Goal: Task Accomplishment & Management: Complete application form

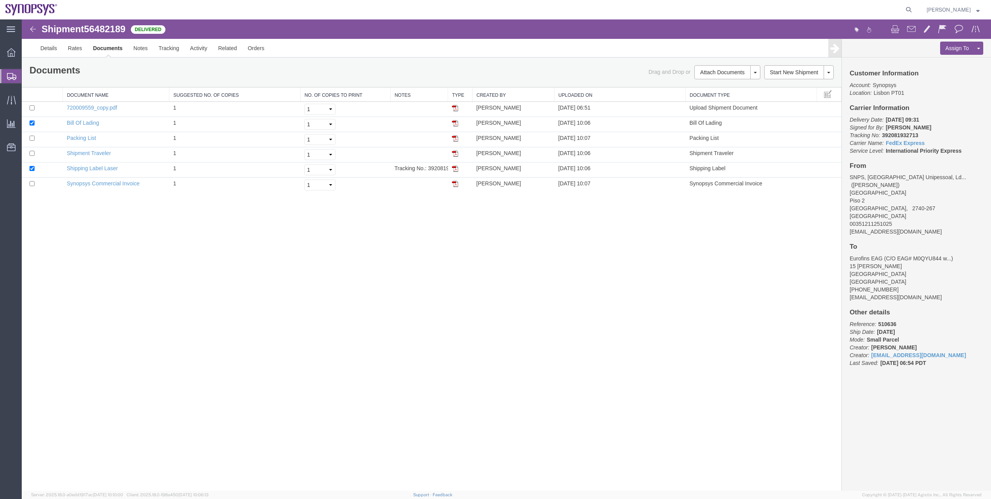
drag, startPoint x: 0, startPoint y: 0, endPoint x: 33, endPoint y: 86, distance: 92.5
click at [0, 0] on span "Shipment Manager" at bounding box center [0, 0] width 0 height 0
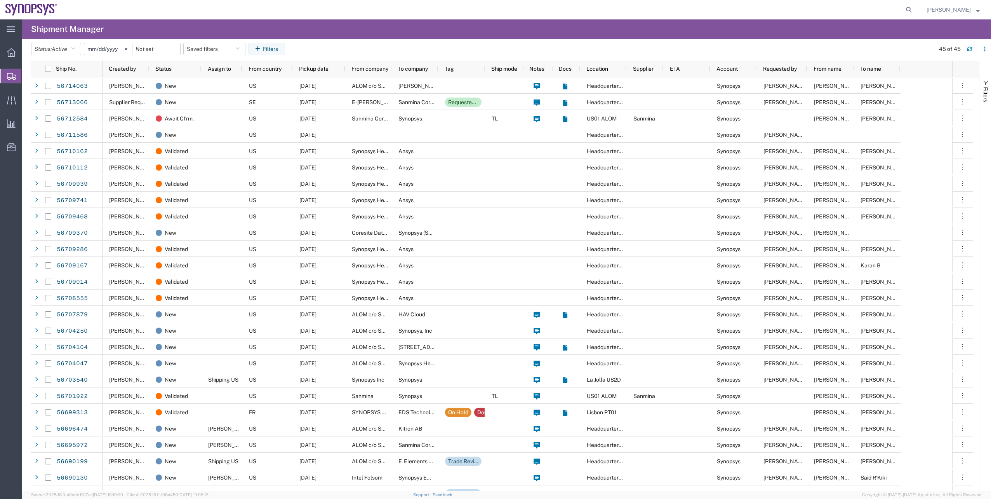
click at [348, 44] on agx-table-filter-chips "Status: Active Active All Approved Booked Canceled Delivered Denied New On Hold…" at bounding box center [481, 52] width 900 height 18
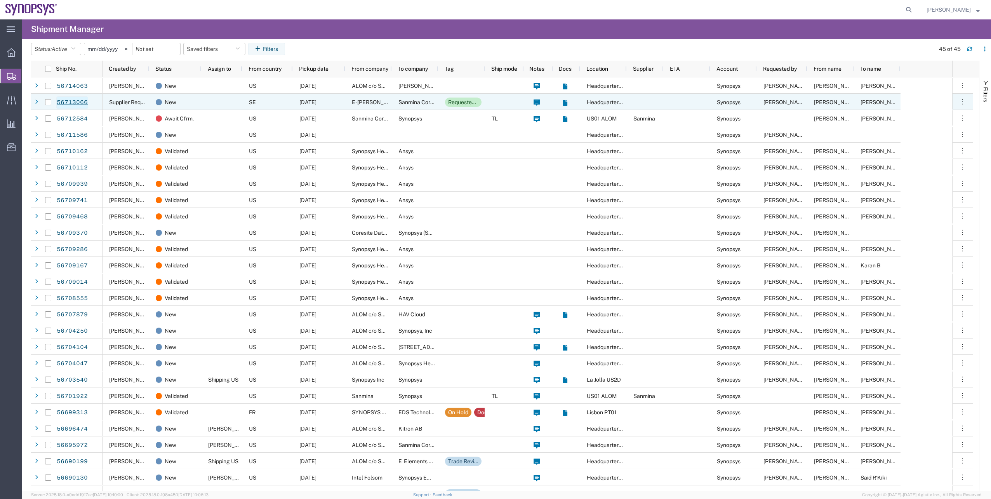
click at [64, 103] on link "56713066" at bounding box center [72, 102] width 32 height 12
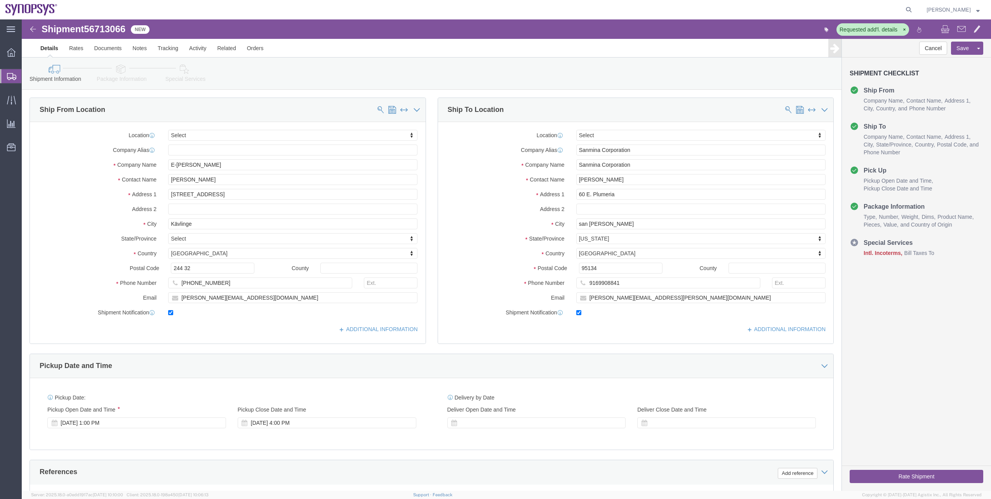
select select
click link "Special Services"
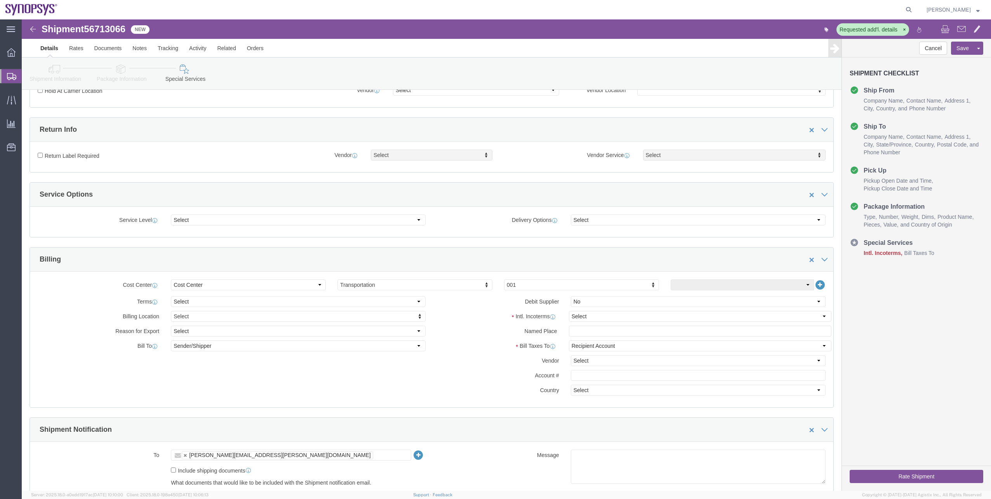
scroll to position [194, 0]
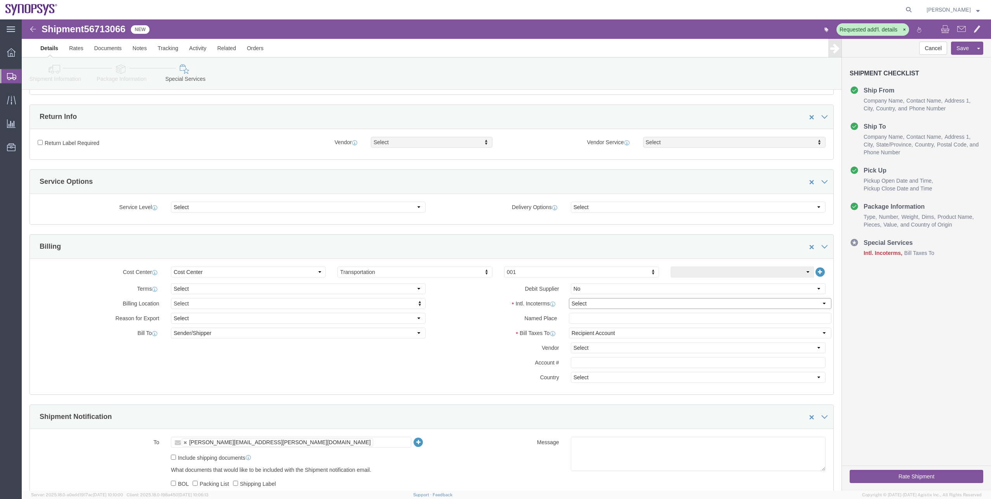
click select "Select Carriage Insurance Paid Carriage Paid To Cost and Freight Cost Insurance…"
select select "EXW"
click select "Select Carriage Insurance Paid Carriage Paid To Cost and Freight Cost Insurance…"
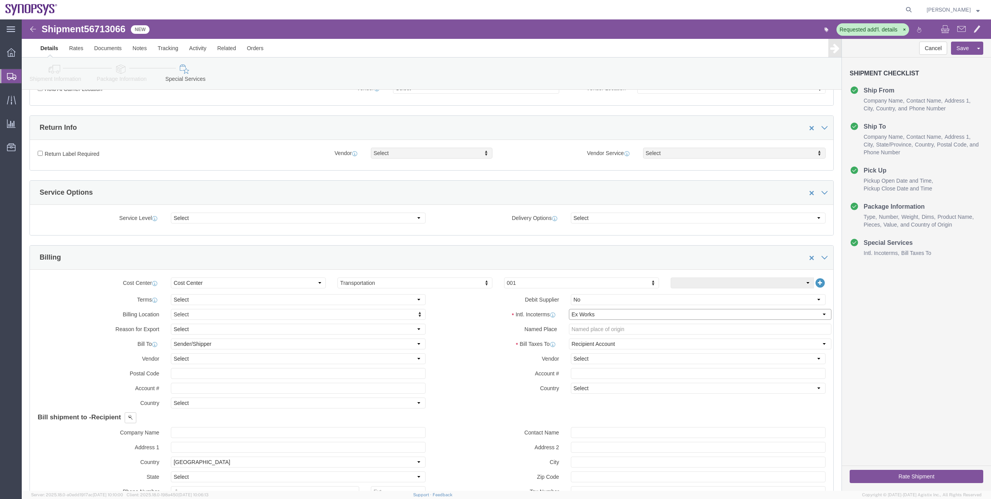
scroll to position [28, 0]
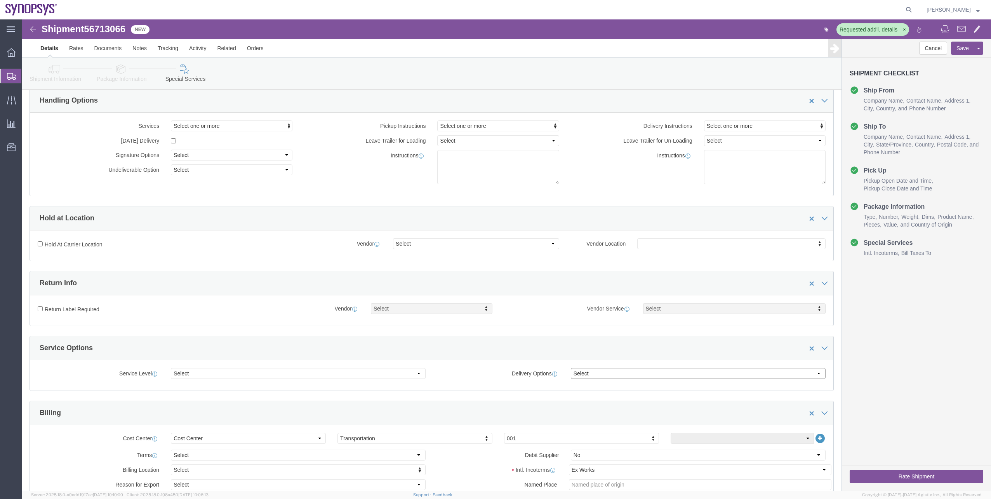
click select "Select ATA DTA DTD"
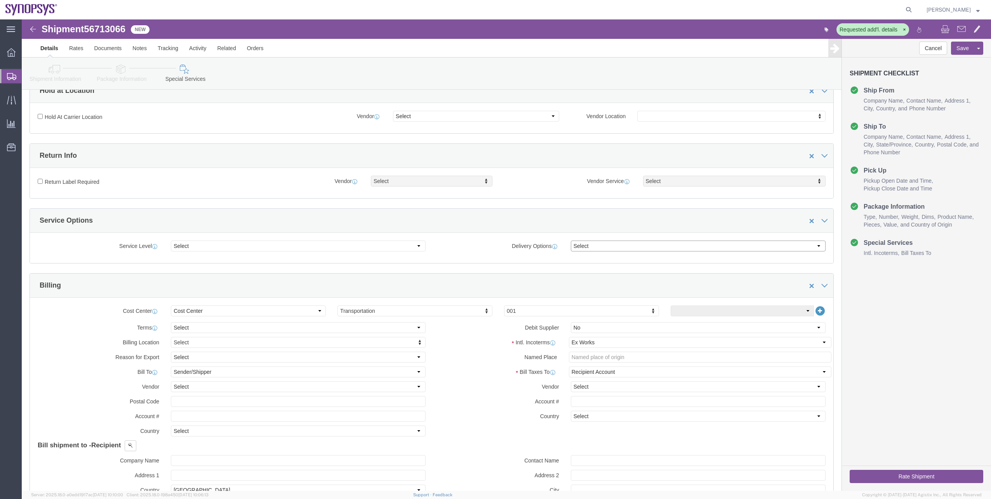
scroll to position [194, 0]
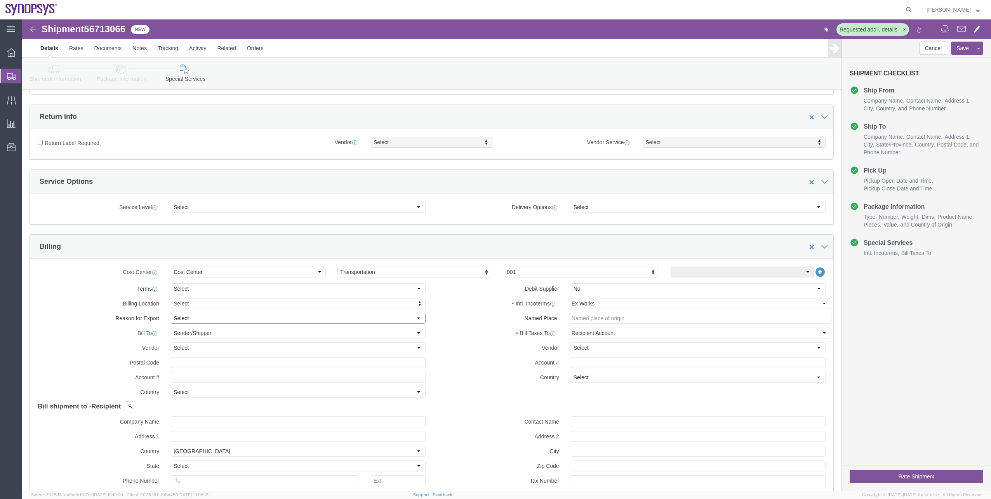
click select "Select Gift Personal Effects Repair/Warranty Return Sample Sold Temporary/Not S…"
select select "REPAIR_AND_WARRANTY"
click select "Select Gift Personal Effects Repair/Warranty Return Sample Sold Temporary/Not S…"
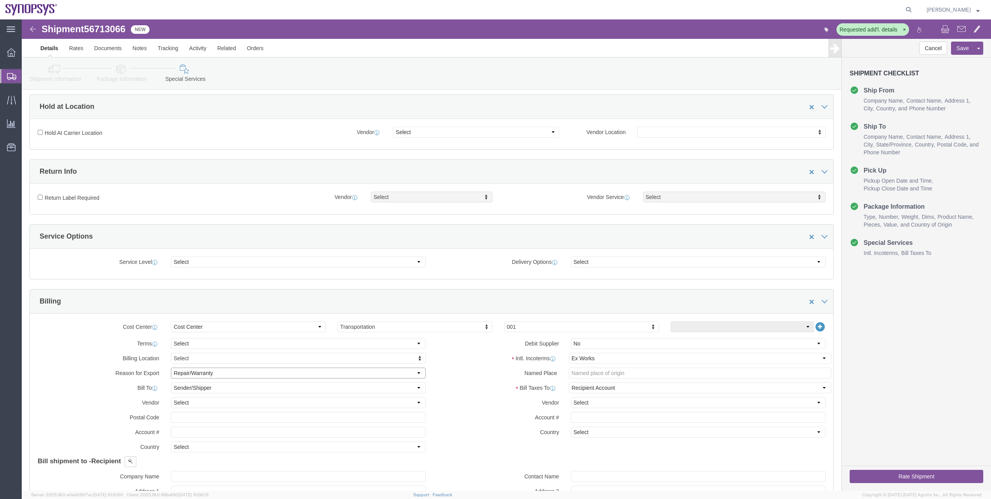
scroll to position [39, 0]
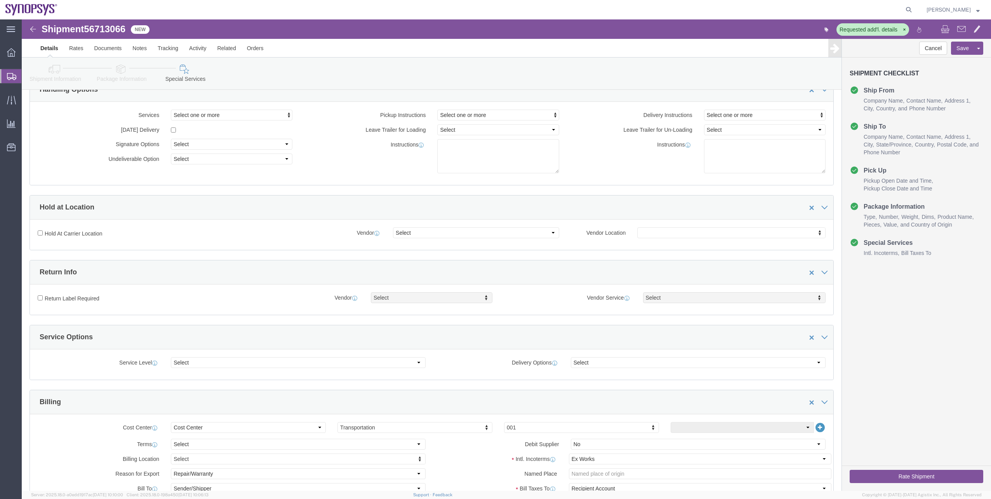
click link "Shipment Information"
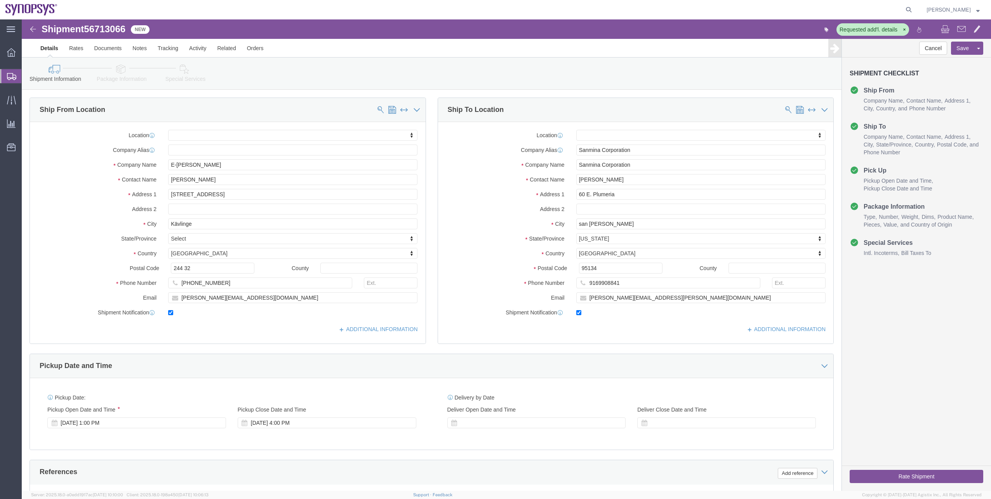
click icon
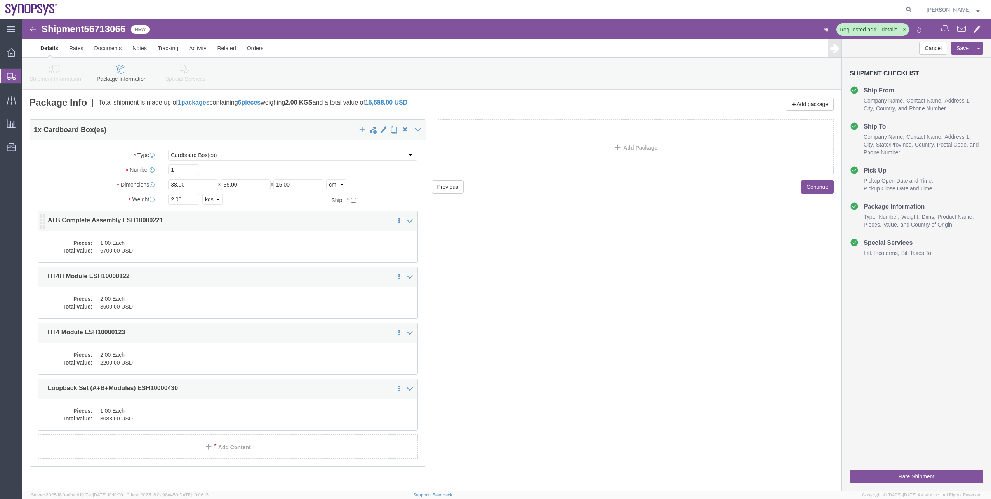
click dd "6700.00 USD"
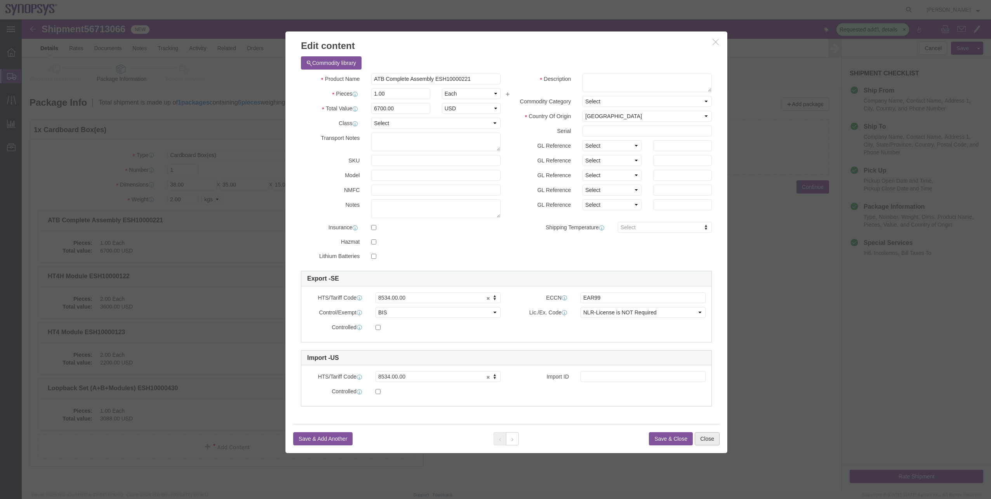
click button "Close"
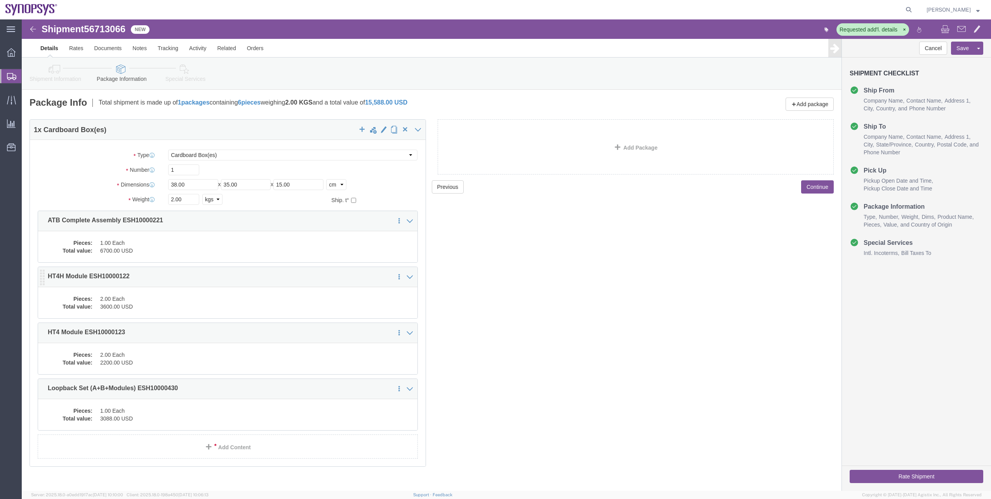
click dd "2.00 Each"
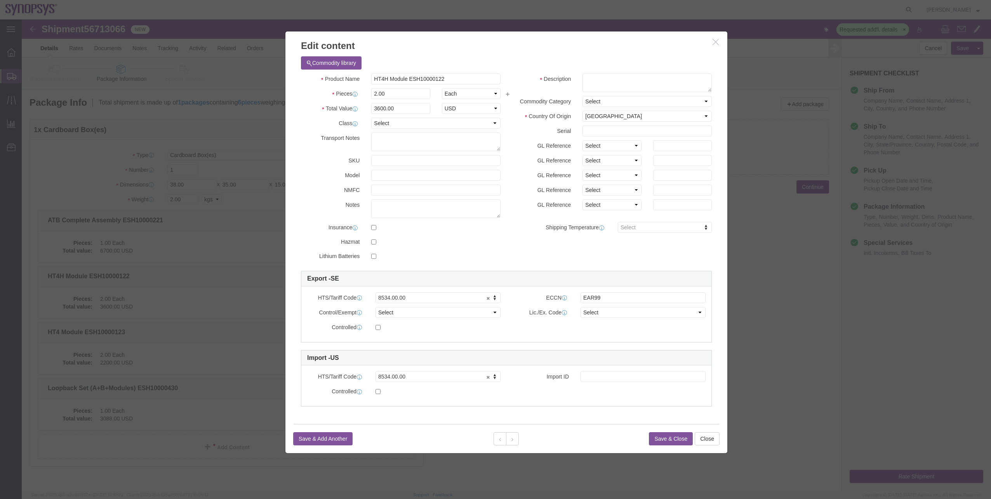
scroll to position [9, 0]
click select "Select ATF BIS DEA EPA FDA FTR ITAR OFAC Other (OPA)"
select select "BIS"
click select "Select ATF BIS DEA EPA FDA FTR ITAR OFAC Other (OPA)"
click select "Select AGR-Agricultural APP-Computers APR-Additional Permissive Exports AVS-Air…"
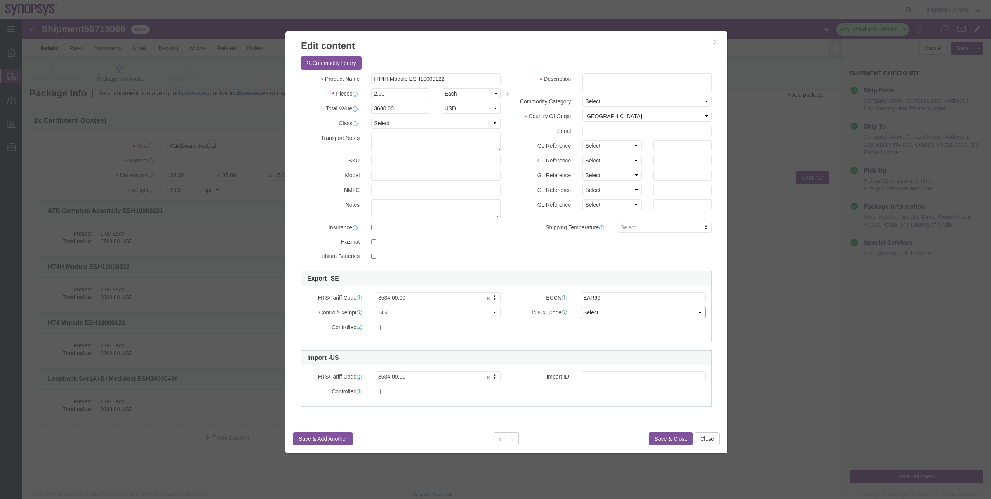
select select "NLR"
click select "Select AGR-Agricultural APP-Computers APR-Additional Permissive Exports AVS-Air…"
click button "Save & Close"
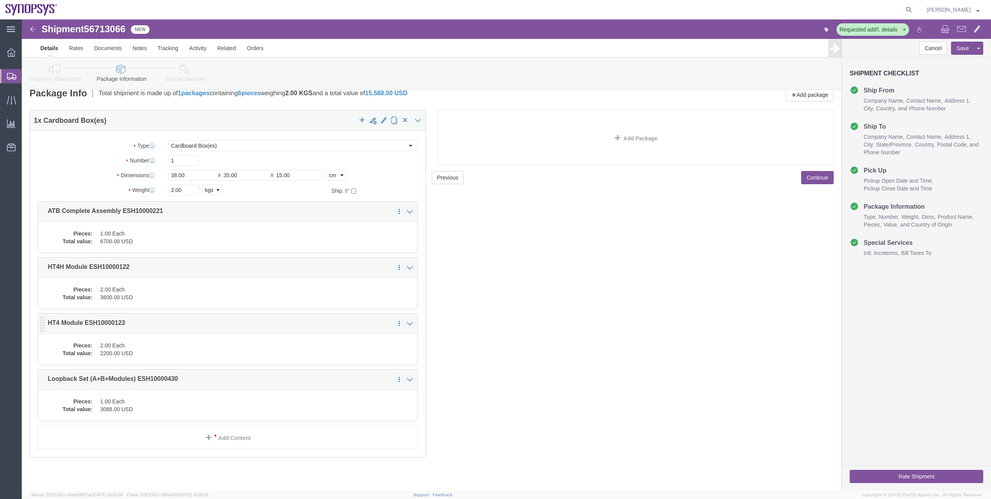
click dd "2200.00 USD"
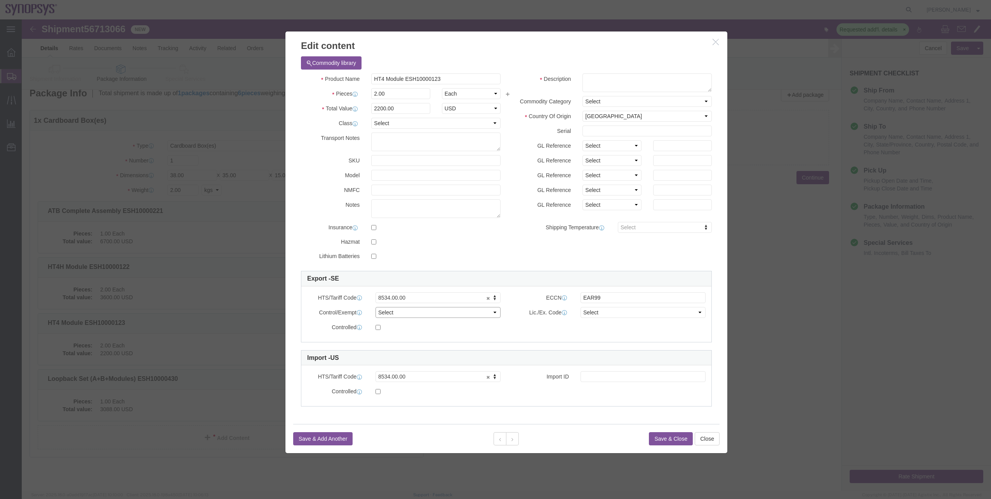
click select "Select ATF BIS DEA EPA FDA FTR ITAR OFAC Other (OPA)"
select select "BIS"
click select "Select ATF BIS DEA EPA FDA FTR ITAR OFAC Other (OPA)"
click select "Select AGR-Agricultural APP-Computers APR-Additional Permissive Exports AVS-Air…"
select select "NLR"
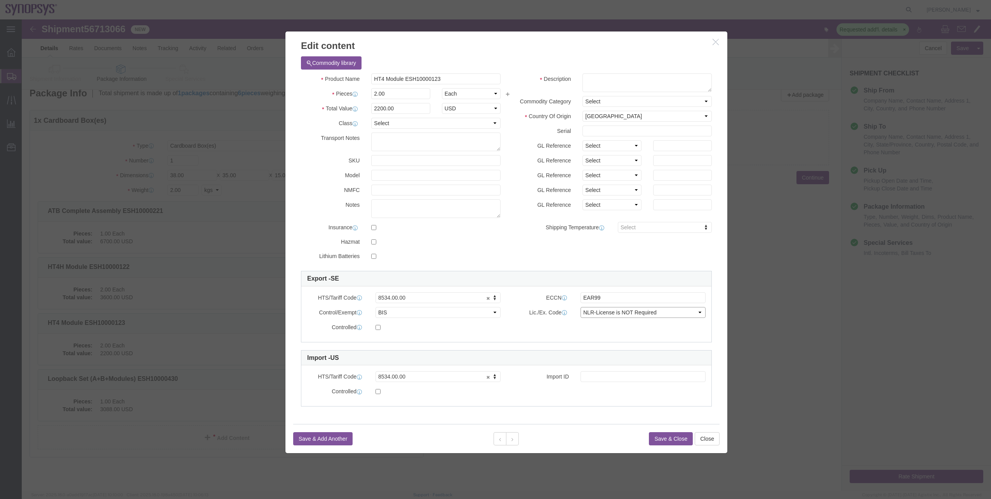
click select "Select AGR-Agricultural APP-Computers APR-Additional Permissive Exports AVS-Air…"
click button "Save & Close"
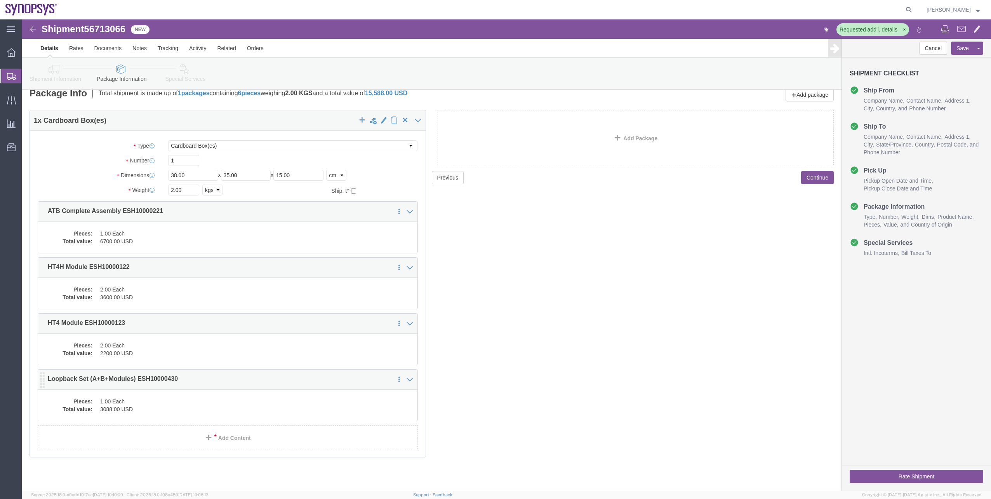
click div "Pieces: 1.00 Each Total value: 3088.00 USD"
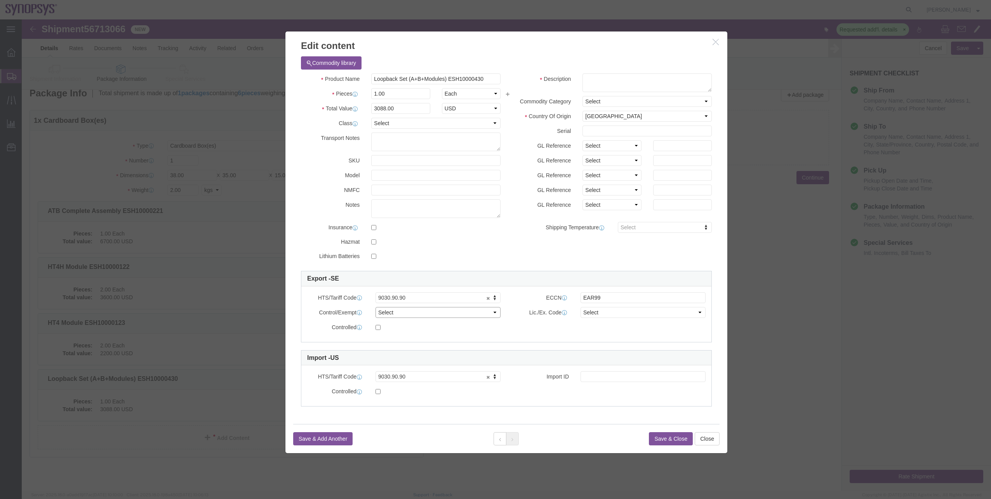
click select "Select ATF BIS DEA EPA FDA FTR ITAR OFAC Other (OPA)"
select select "BIS"
click select "Select ATF BIS DEA EPA FDA FTR ITAR OFAC Other (OPA)"
click select "Select AGR-Agricultural APP-Computers APR-Additional Permissive Exports AVS-Air…"
select select "NLR"
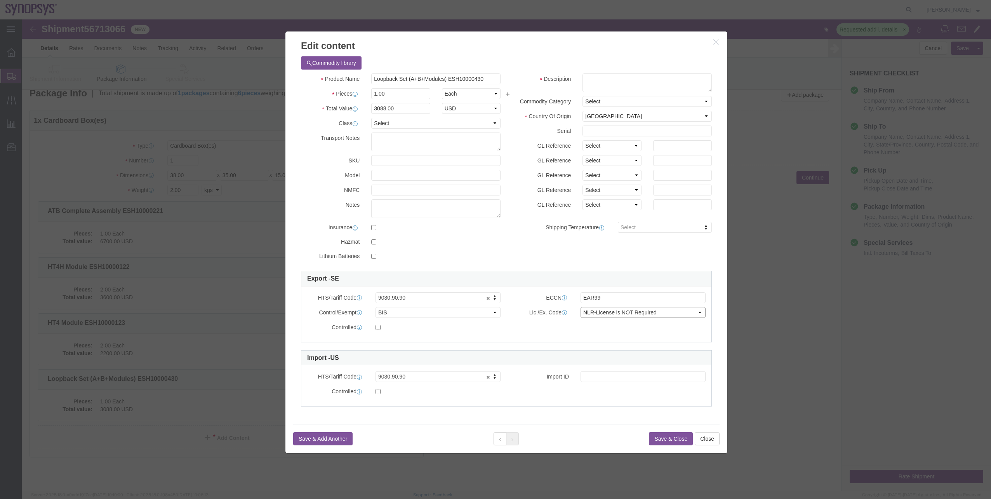
click select "Select AGR-Agricultural APP-Computers APR-Additional Permissive Exports AVS-Air…"
click button "Save & Close"
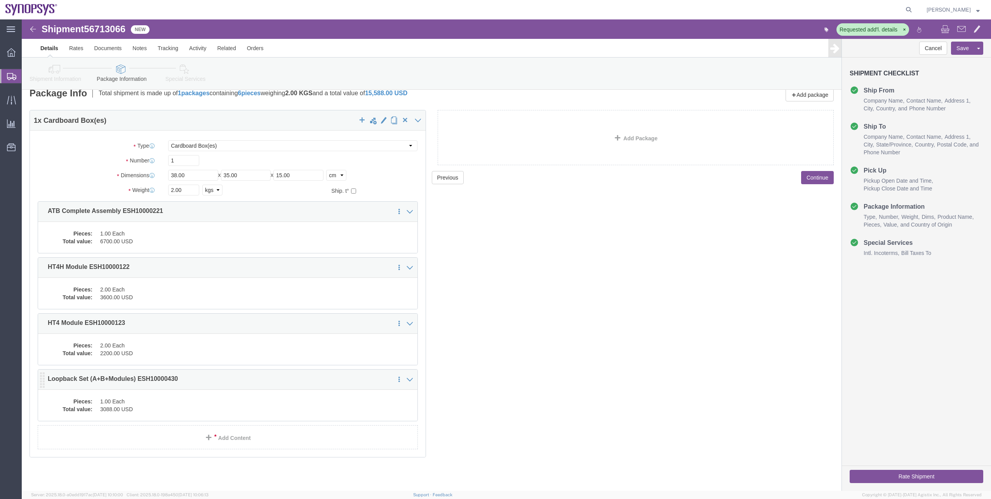
click dd "3088.00 USD"
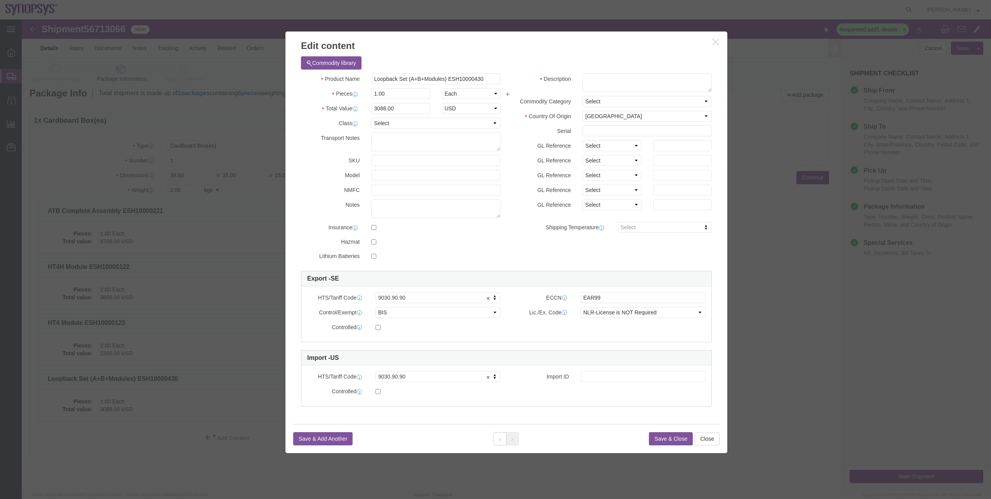
click icon "button"
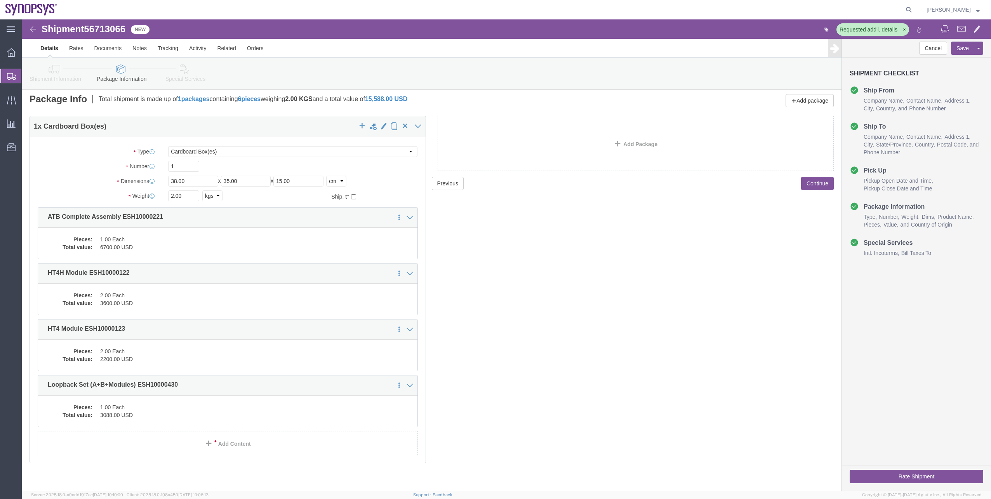
scroll to position [0, 0]
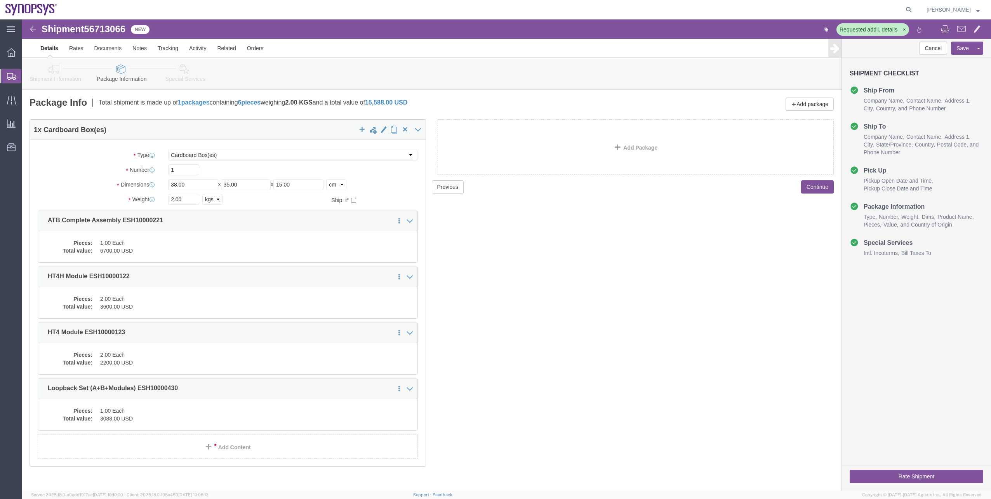
click div "Shipment Information Package Information Special Services"
click icon
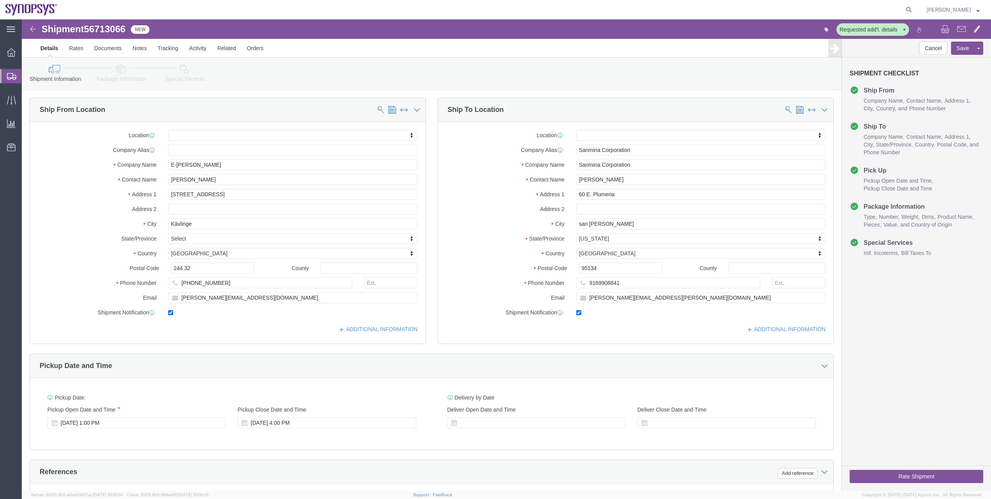
click link "Package Information"
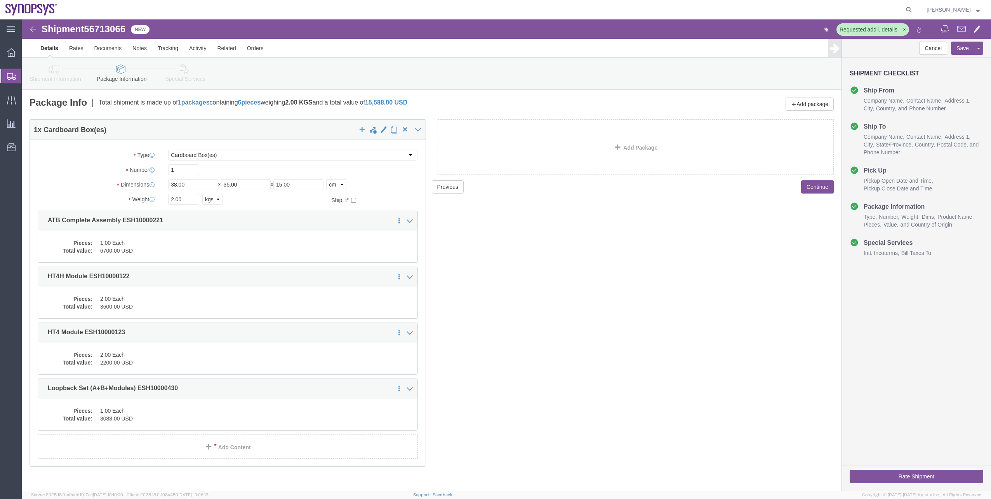
click link "Special Services"
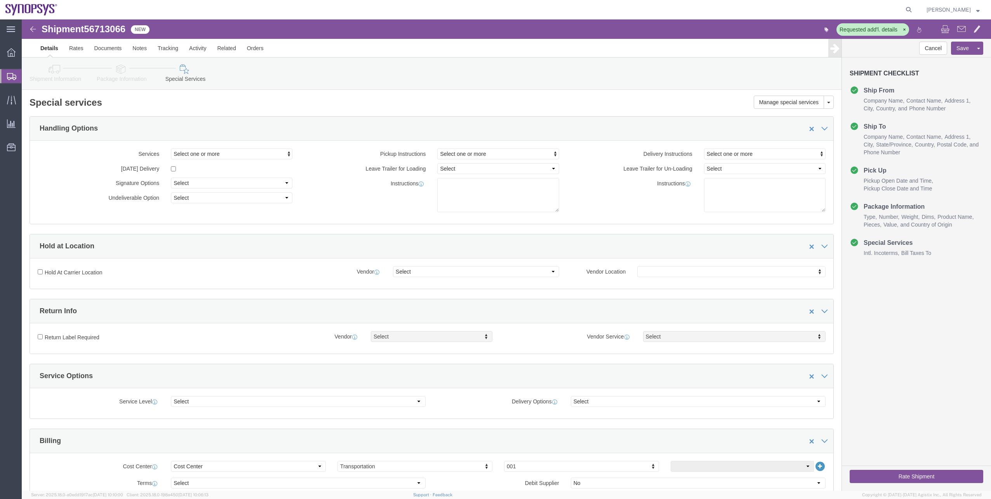
click link "Package Information"
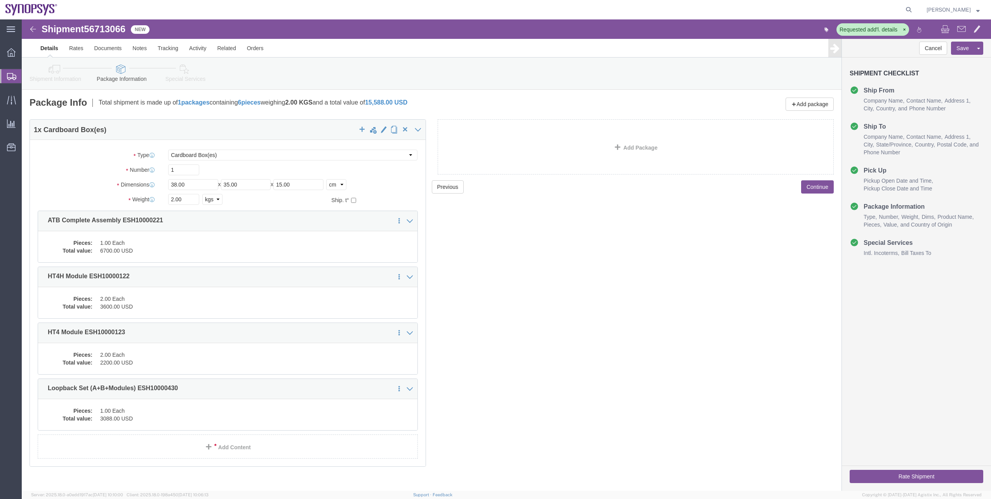
click link "Special Services"
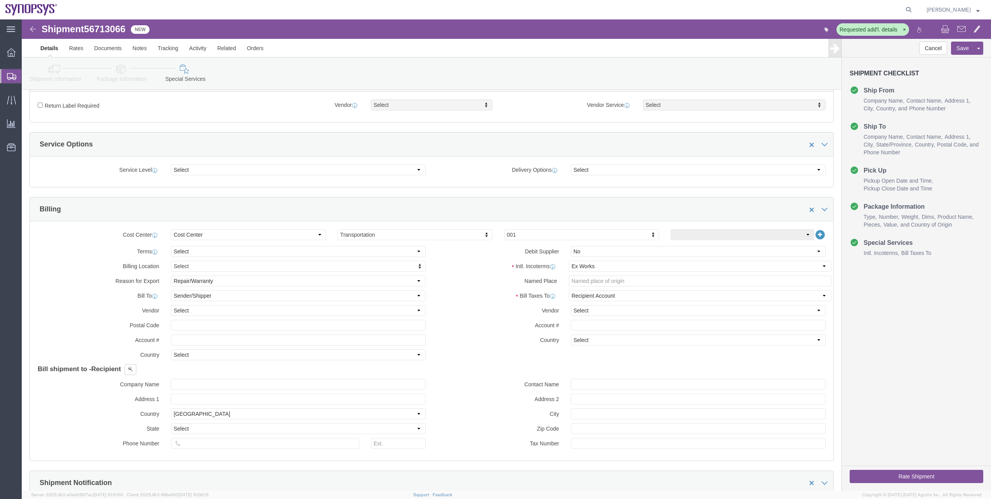
scroll to position [233, 0]
click select "Select Recipient Account Sender/Shipper Third Party Account"
select select "SHIP"
click select "Select Recipient Account Sender/Shipper Third Party Account"
click select "Select Carriage Insurance Paid Carriage Paid To Cost and Freight Cost Insurance…"
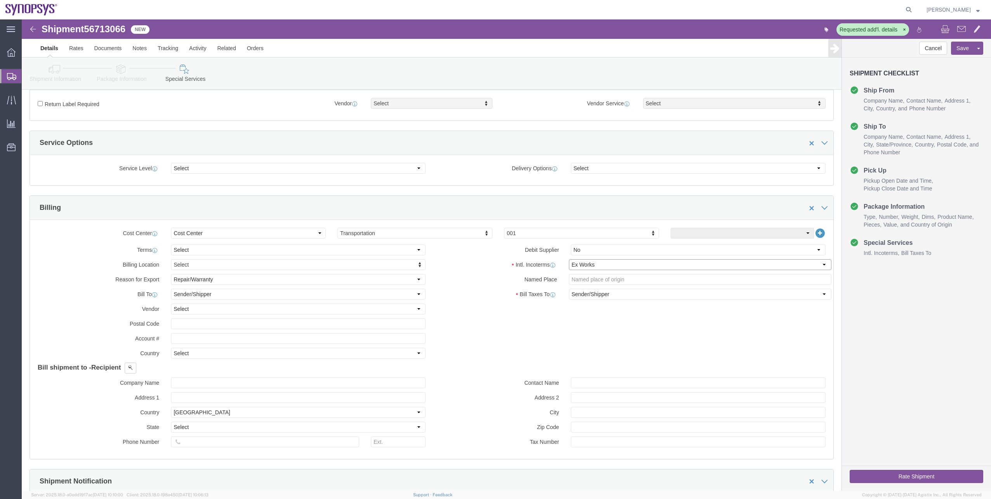
select select "DAP"
click select "Select Carriage Insurance Paid Carriage Paid To Cost and Freight Cost Insurance…"
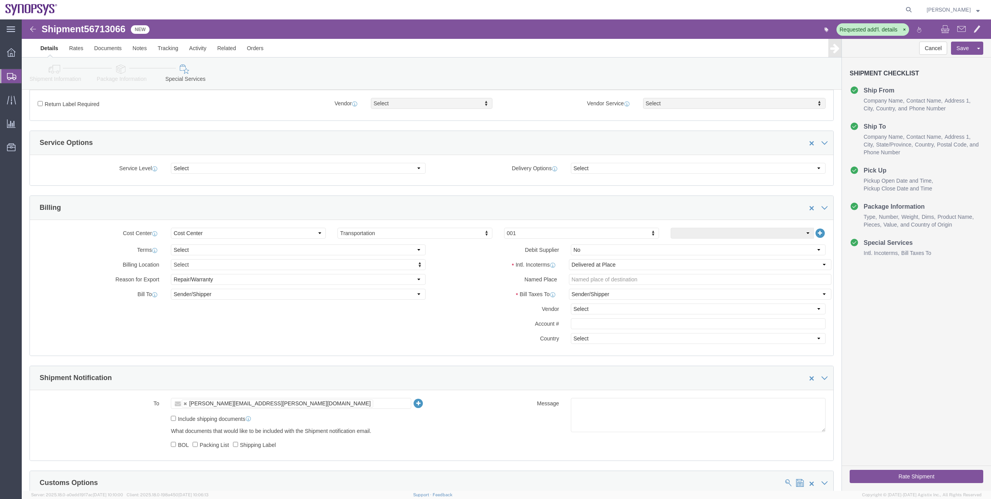
click button "Rate Shipment"
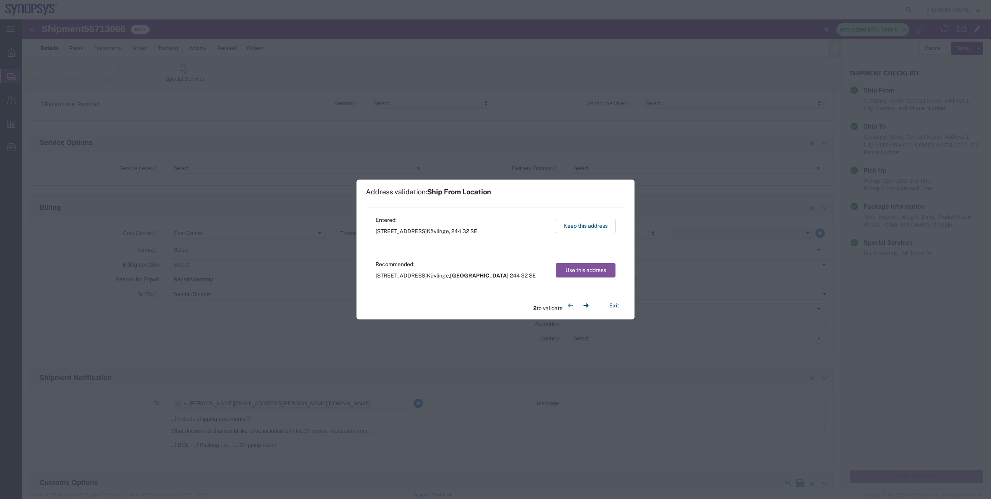
click at [568, 217] on div "Entered: [STREET_ADDRESS] SE Keep this address" at bounding box center [496, 225] width 260 height 37
click at [568, 221] on button "Keep this address" at bounding box center [586, 226] width 60 height 14
click at [567, 227] on button "Keep this address" at bounding box center [586, 226] width 60 height 14
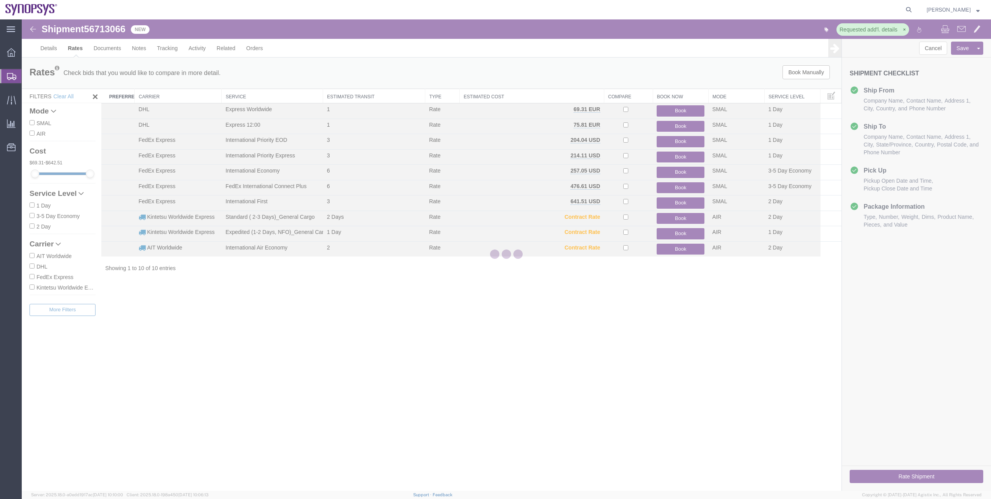
scroll to position [0, 0]
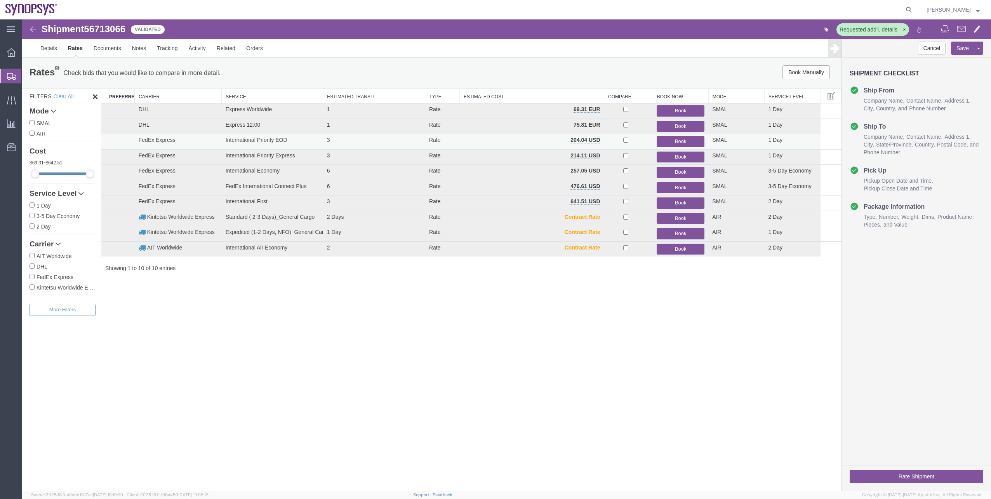
click at [672, 141] on button "Book" at bounding box center [681, 141] width 48 height 11
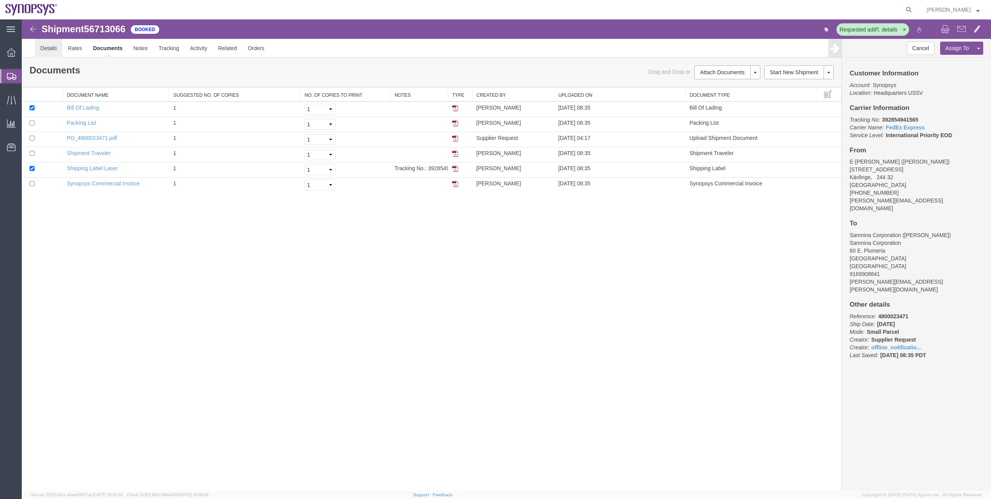
click at [52, 50] on link "Details" at bounding box center [49, 48] width 28 height 19
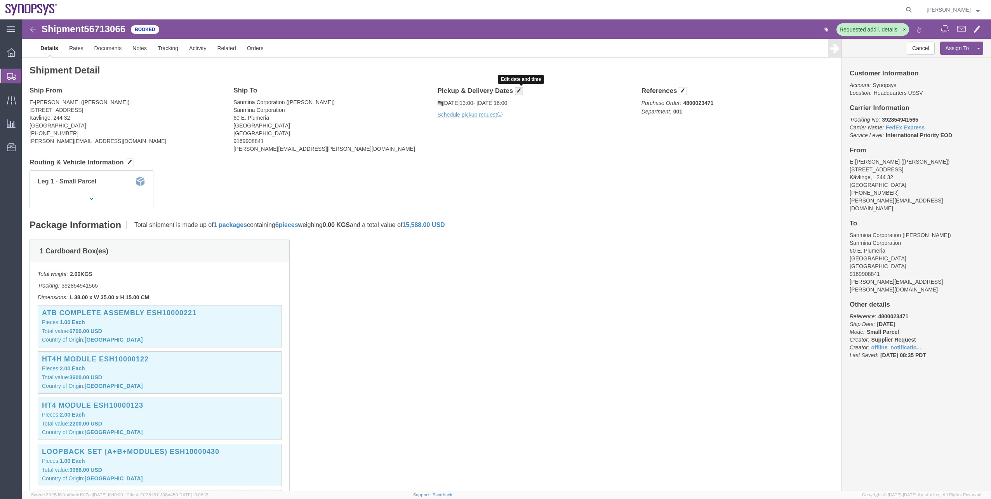
click button "button"
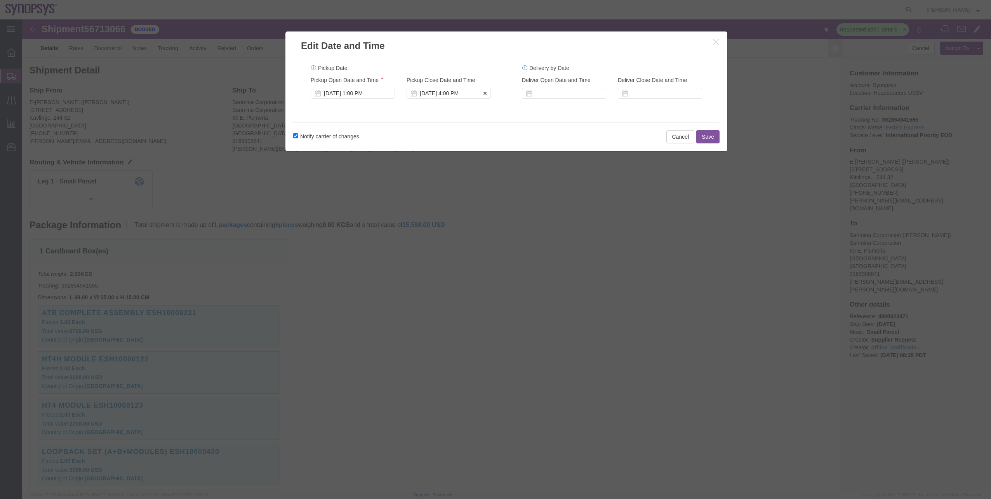
click icon
click div "[DATE] 4:00 PM"
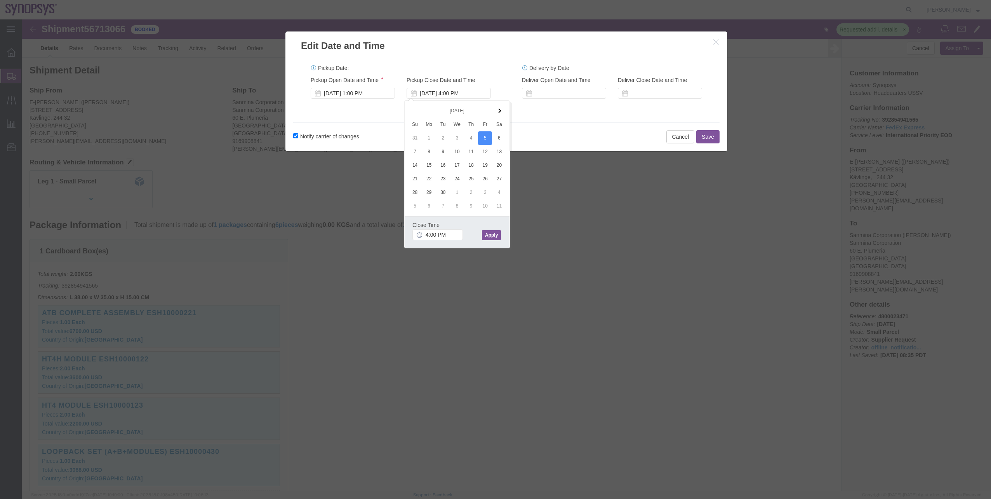
click button "Apply"
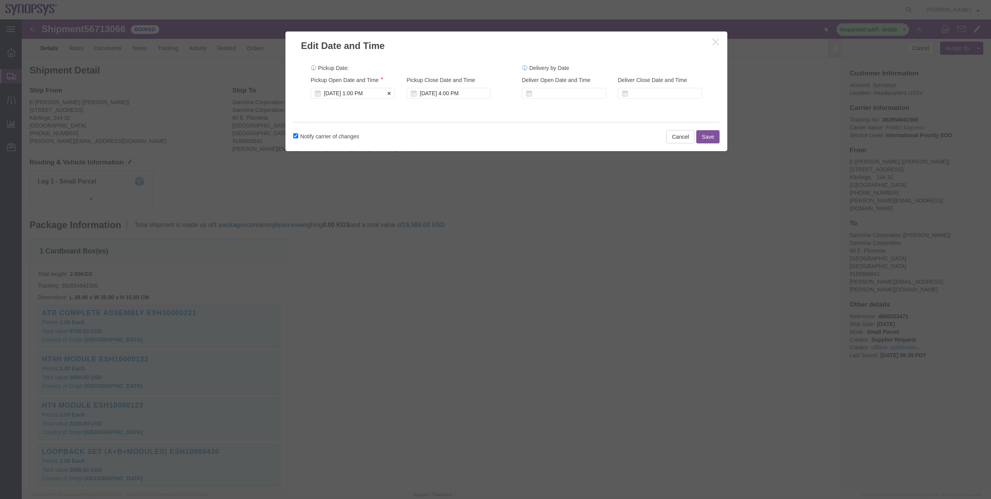
click div "[DATE] 1:00 PM"
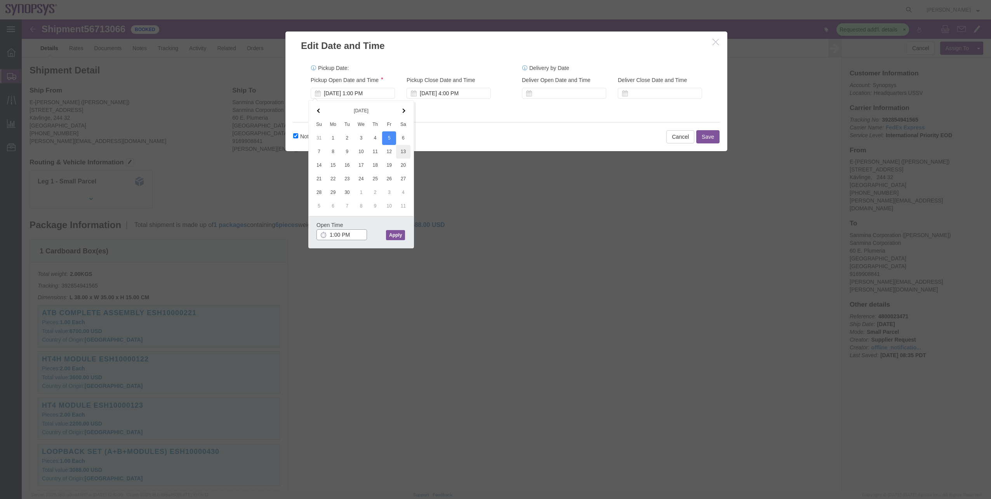
type input "12:00 PM"
click button "Apply"
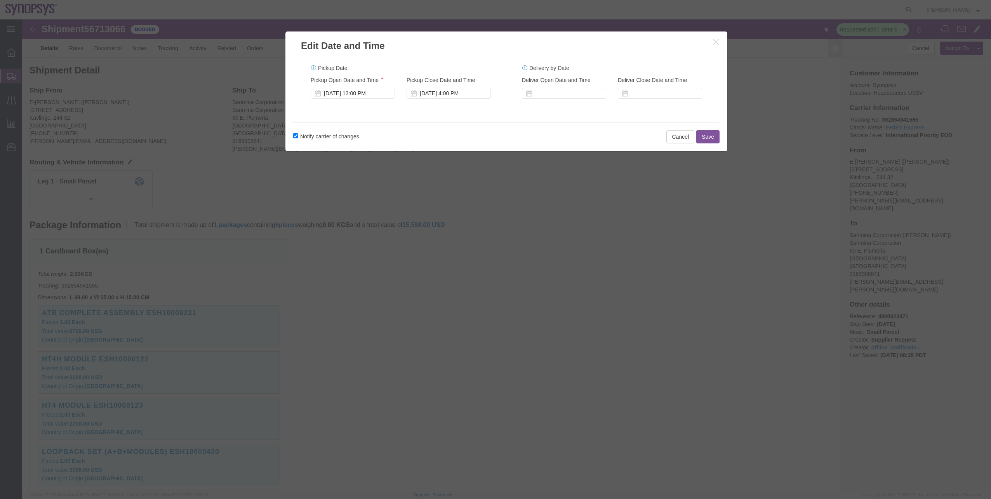
click button "Save"
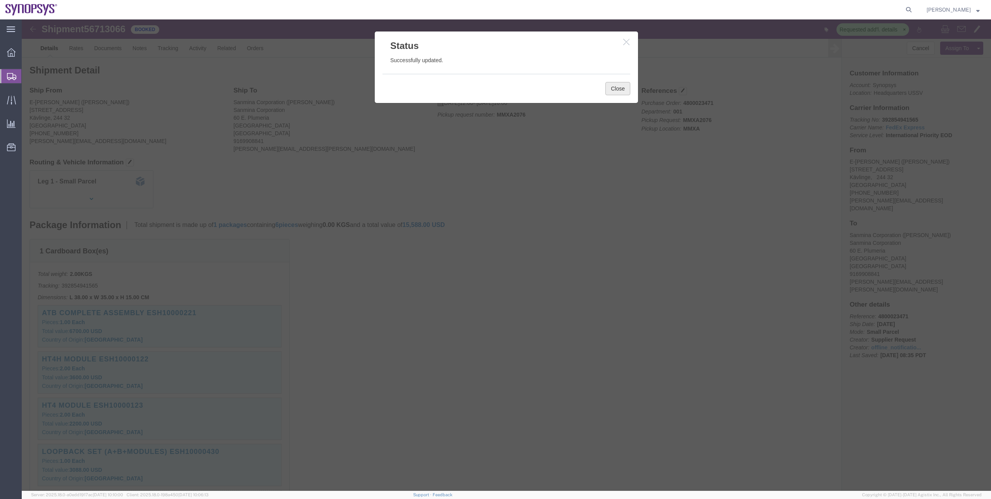
click button "Close"
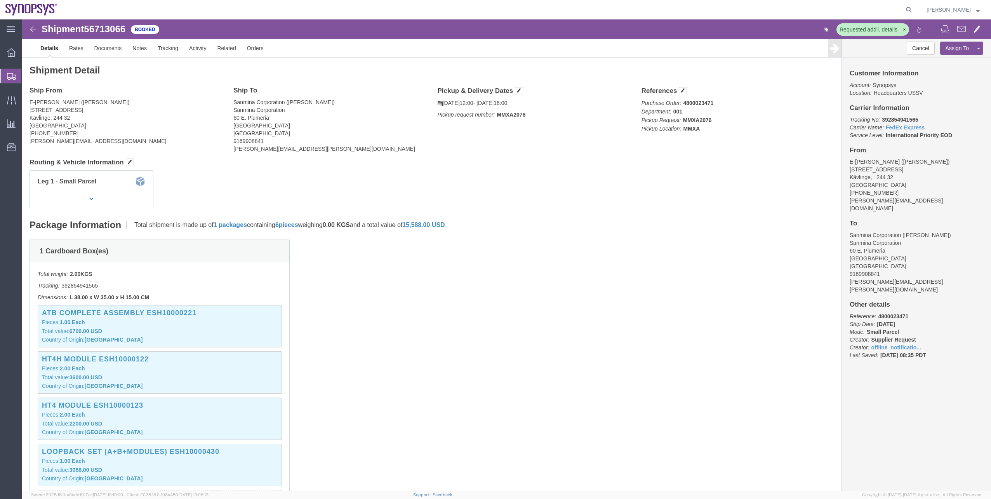
drag, startPoint x: 32, startPoint y: 86, endPoint x: 303, endPoint y: 498, distance: 493.3
click at [0, 0] on span "Shipment Manager" at bounding box center [0, 0] width 0 height 0
